Goal: Transaction & Acquisition: Purchase product/service

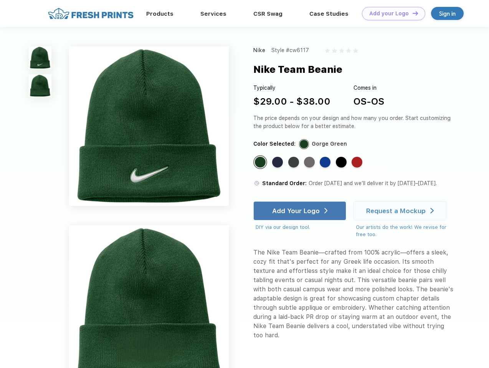
click at [391, 13] on link "Add your Logo Design Tool" at bounding box center [393, 13] width 63 height 13
click at [0, 0] on div "Design Tool" at bounding box center [0, 0] width 0 height 0
click at [412, 13] on link "Add your Logo Design Tool" at bounding box center [393, 13] width 63 height 13
click at [40, 58] on img at bounding box center [40, 57] width 23 height 23
click at [40, 86] on img at bounding box center [40, 85] width 23 height 23
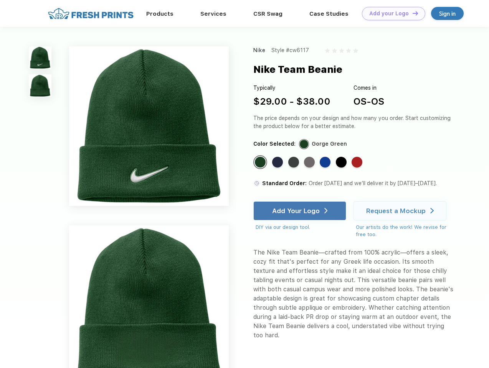
click at [261, 163] on div "Standard Color" at bounding box center [260, 162] width 11 height 11
click at [278, 163] on div "Standard Color" at bounding box center [277, 162] width 11 height 11
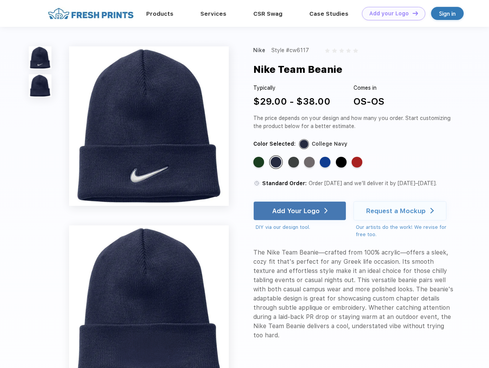
click at [294, 163] on div "Standard Color" at bounding box center [293, 162] width 11 height 11
click at [310, 163] on div "Standard Color" at bounding box center [309, 162] width 11 height 11
click at [326, 163] on div "Standard Color" at bounding box center [325, 162] width 11 height 11
